Goal: Use online tool/utility: Utilize a website feature to perform a specific function

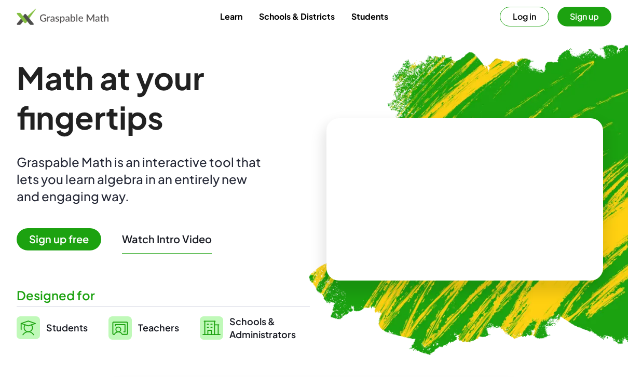
click at [595, 17] on button "Sign up" at bounding box center [584, 17] width 54 height 20
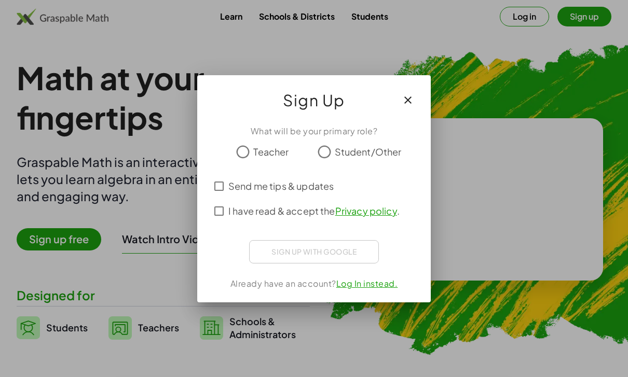
click at [282, 150] on span "Teacher" at bounding box center [270, 152] width 35 height 14
click at [349, 253] on div "Sign in with Google. Opens in new tab" at bounding box center [313, 250] width 95 height 23
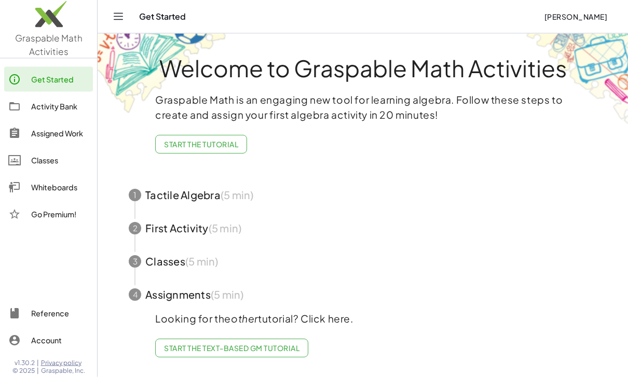
scroll to position [33, 0]
click at [35, 191] on div "Whiteboards" at bounding box center [60, 187] width 58 height 12
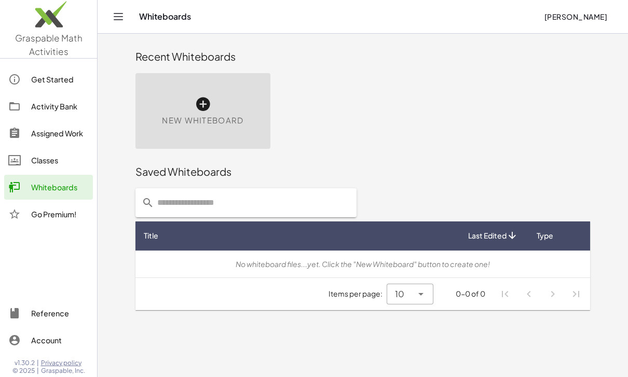
click at [214, 103] on div "New Whiteboard" at bounding box center [202, 111] width 135 height 76
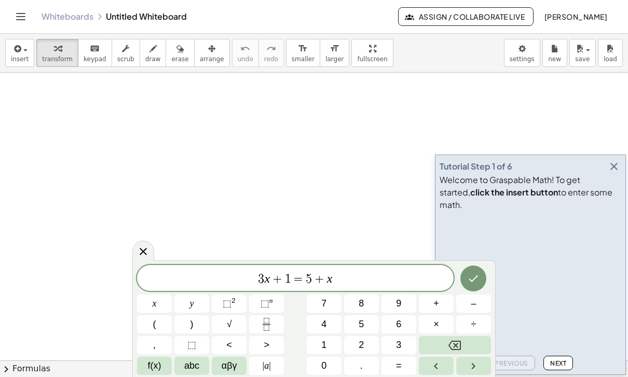
click at [475, 311] on button "–" at bounding box center [473, 304] width 35 height 18
click at [444, 373] on button "Left arrow" at bounding box center [436, 366] width 35 height 18
click at [378, 316] on button "5" at bounding box center [361, 324] width 35 height 18
click at [403, 299] on button "9" at bounding box center [398, 304] width 35 height 18
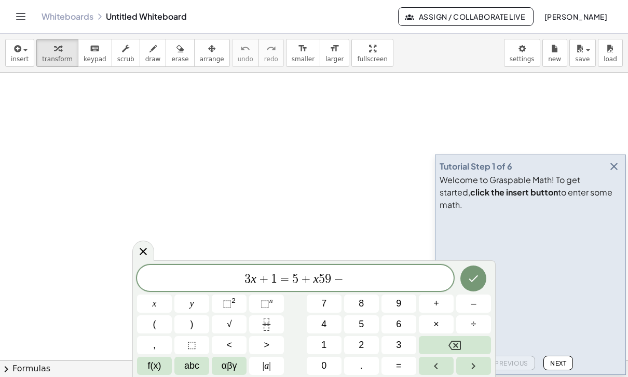
click at [142, 258] on div at bounding box center [143, 251] width 22 height 20
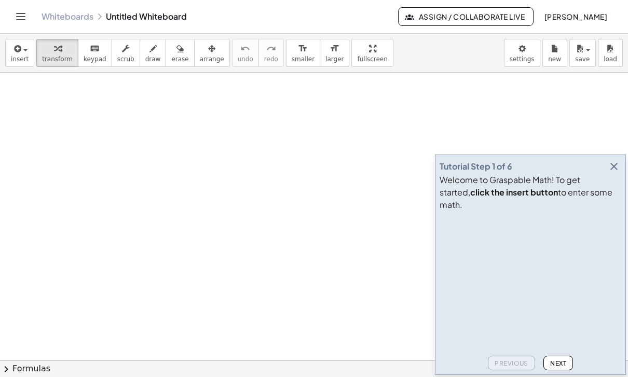
click at [613, 173] on icon "button" at bounding box center [613, 166] width 12 height 12
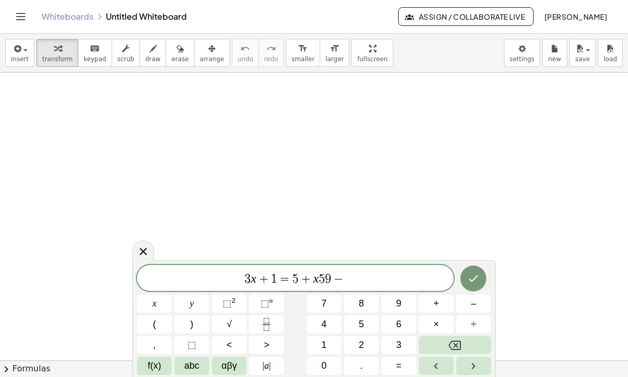
click at [473, 344] on button "Backspace" at bounding box center [455, 345] width 72 height 18
click at [473, 343] on button "Backspace" at bounding box center [455, 345] width 72 height 18
click at [472, 341] on button "Backspace" at bounding box center [455, 345] width 72 height 18
click at [476, 273] on icon "Done" at bounding box center [473, 278] width 12 height 12
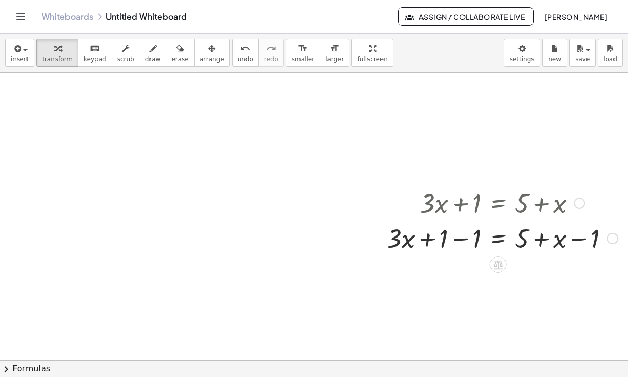
scroll to position [100, 60]
click at [538, 187] on div at bounding box center [501, 204] width 241 height 35
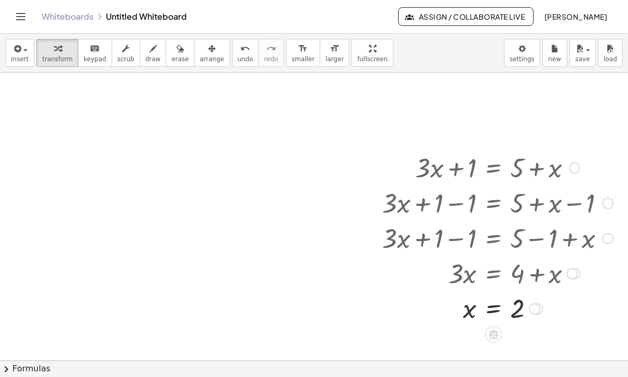
scroll to position [139, 64]
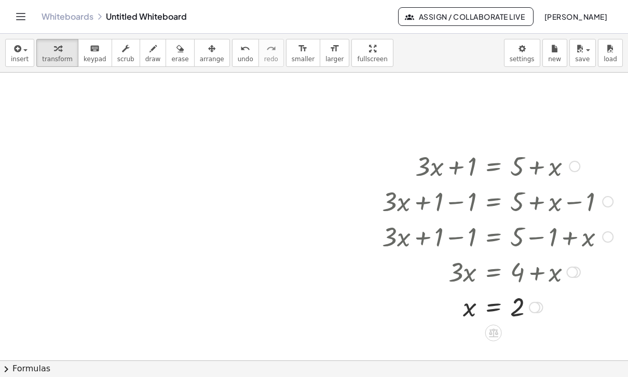
click at [492, 327] on icon at bounding box center [493, 332] width 11 height 11
click at [537, 332] on icon at bounding box center [535, 333] width 6 height 2
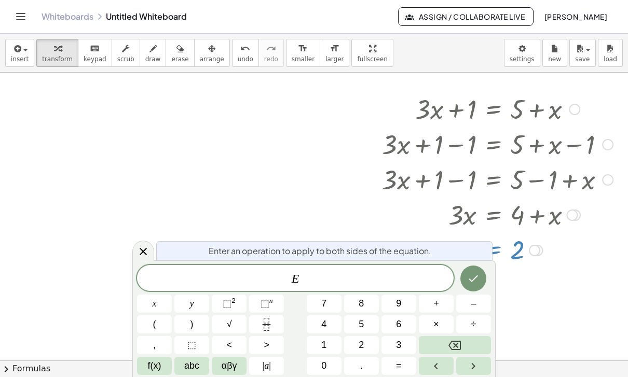
scroll to position [197, 64]
click at [148, 260] on div at bounding box center [143, 251] width 22 height 20
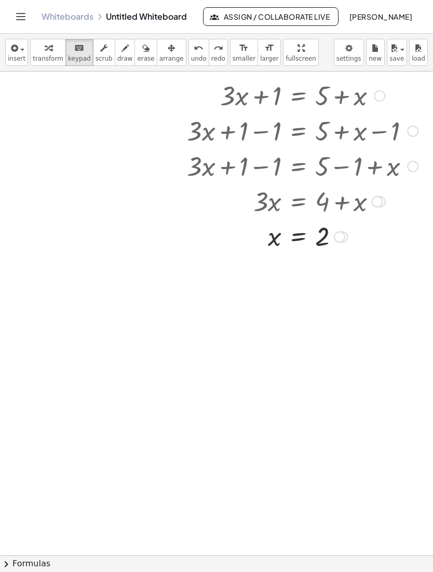
scroll to position [208, 259]
click at [26, 53] on button "insert" at bounding box center [16, 52] width 23 height 27
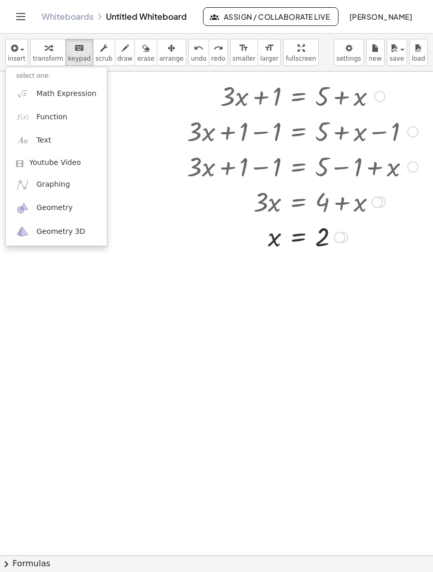
click at [74, 93] on span "Math Expression" at bounding box center [66, 94] width 60 height 10
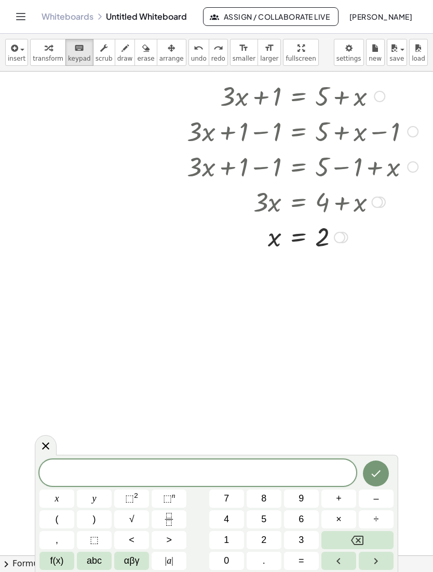
click at [302, 377] on button "3" at bounding box center [301, 540] width 35 height 18
click at [53, 377] on button "x" at bounding box center [56, 499] width 35 height 18
click at [339, 377] on span "+" at bounding box center [339, 499] width 6 height 14
click at [224, 377] on span "1" at bounding box center [226, 540] width 5 height 14
click at [303, 377] on span "=" at bounding box center [301, 561] width 6 height 14
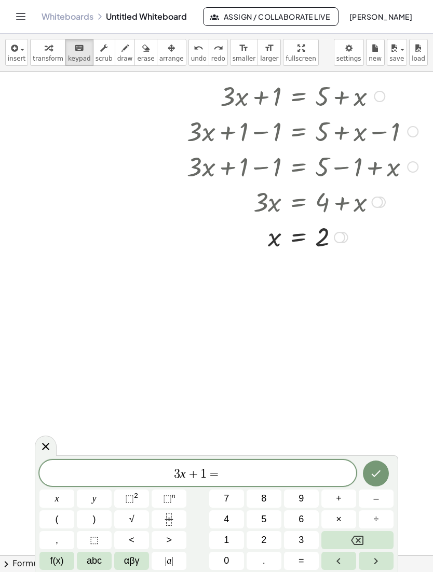
click at [274, 377] on button "5" at bounding box center [263, 519] width 35 height 18
click at [340, 377] on button "+" at bounding box center [338, 499] width 35 height 18
click at [58, 377] on span "x" at bounding box center [57, 499] width 4 height 14
click at [376, 377] on icon "Done" at bounding box center [375, 473] width 12 height 12
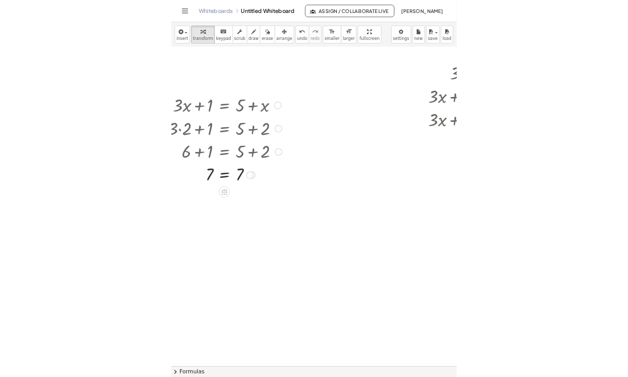
scroll to position [188, 58]
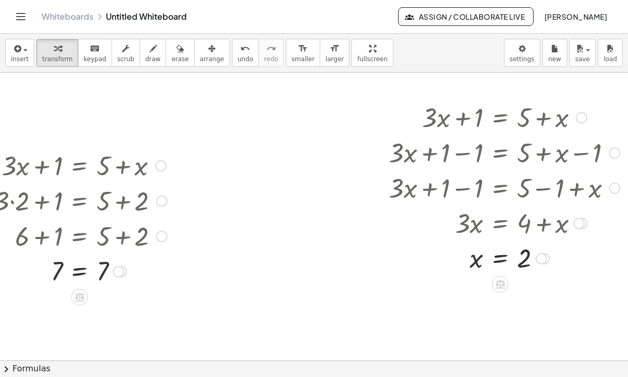
click at [552, 121] on div at bounding box center [503, 116] width 241 height 35
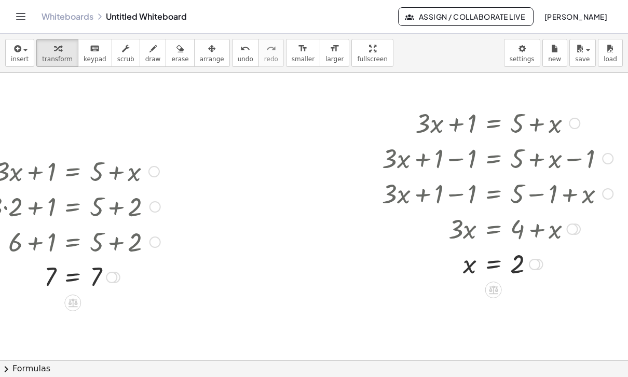
scroll to position [182, 64]
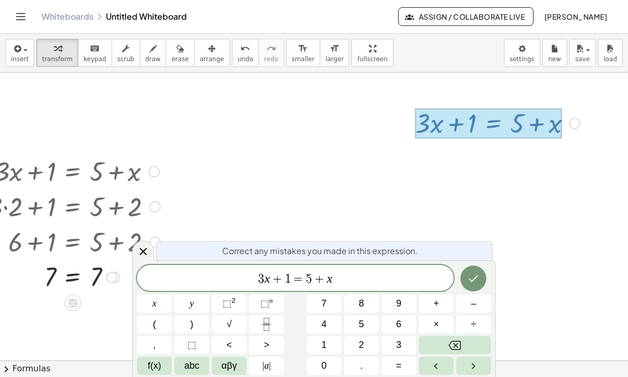
click at [143, 255] on icon at bounding box center [143, 251] width 12 height 12
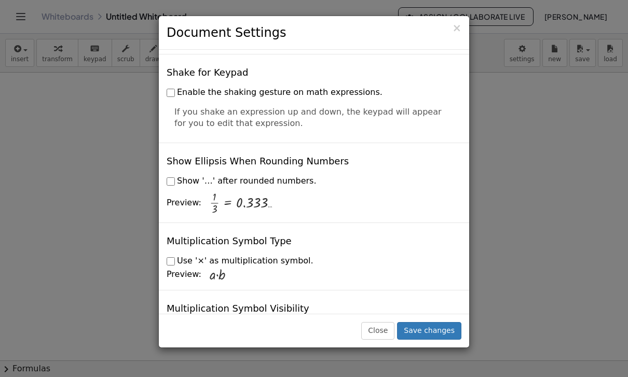
scroll to position [2446, 0]
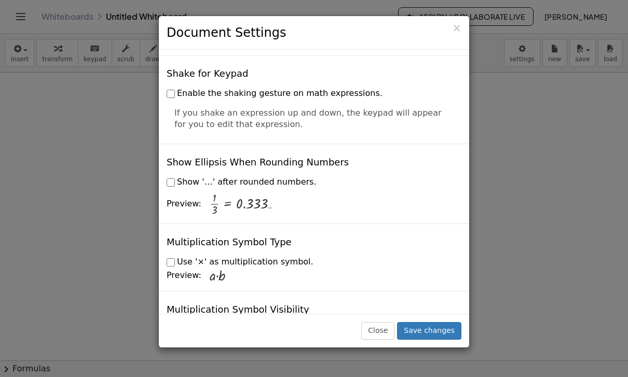
click at [386, 340] on button "Close" at bounding box center [377, 331] width 33 height 18
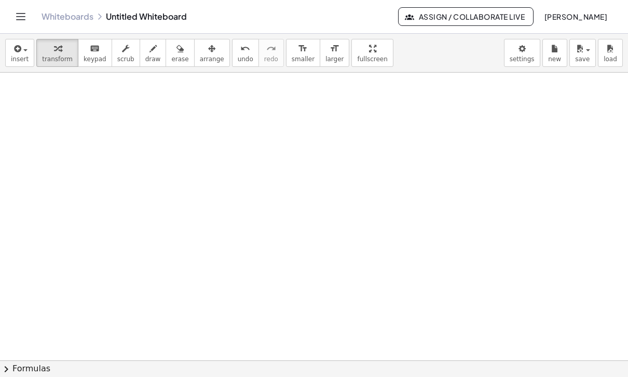
click at [23, 56] on span "insert" at bounding box center [20, 59] width 18 height 7
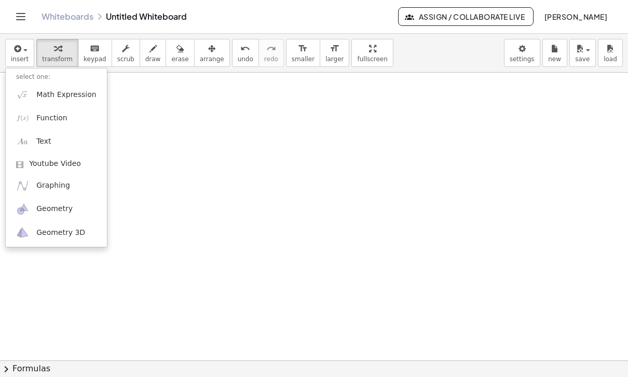
click at [67, 185] on link "Graphing" at bounding box center [56, 185] width 101 height 23
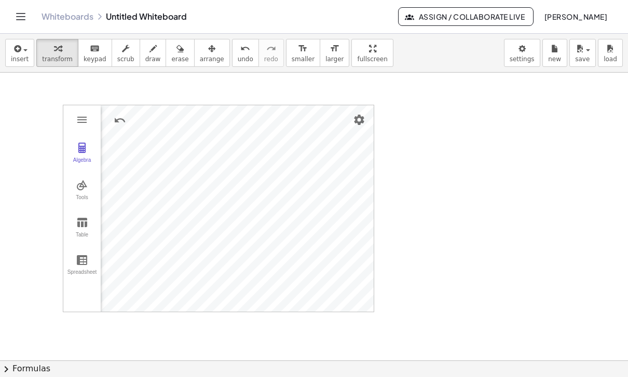
click at [80, 149] on img "Graphing Calculator" at bounding box center [82, 148] width 12 height 12
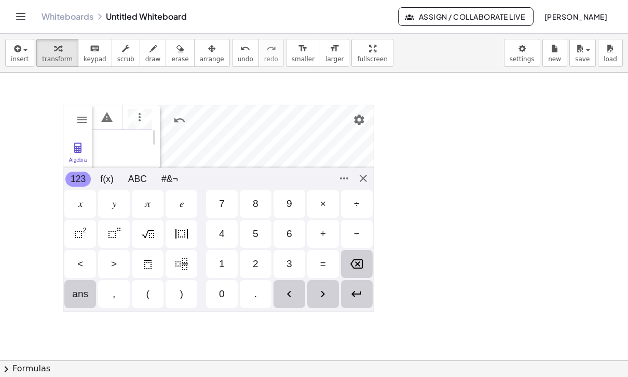
scroll to position [113, 3]
